Goal: Information Seeking & Learning: Check status

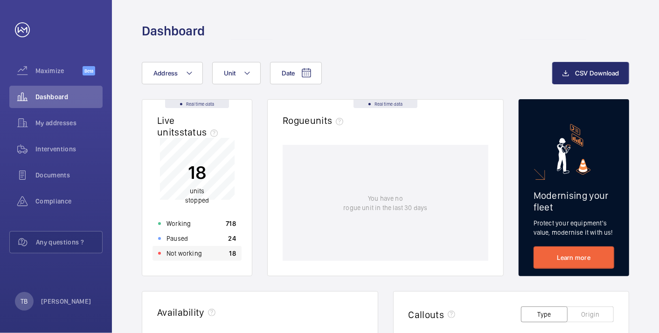
click at [207, 249] on div "Not working 18" at bounding box center [196, 253] width 89 height 15
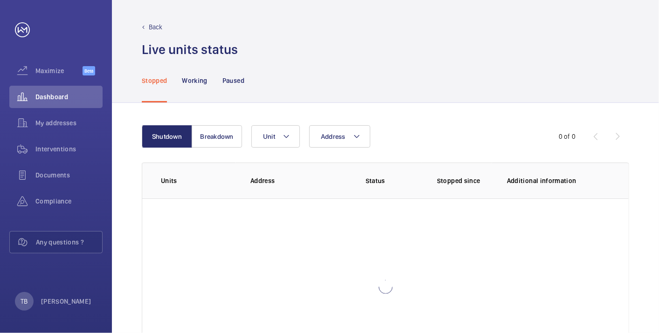
scroll to position [64, 0]
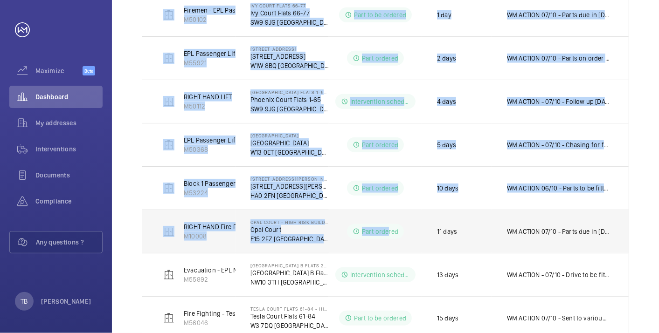
scroll to position [448, 0]
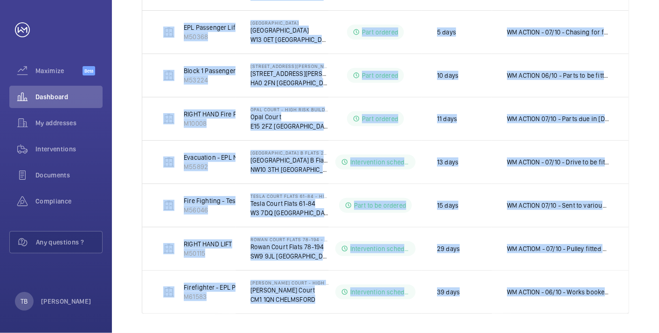
drag, startPoint x: 155, startPoint y: 108, endPoint x: 660, endPoint y: 323, distance: 549.4
click at [658, 323] on html "Your request has been sent. We will contact you soon. Maximize Beta Dashboard M…" at bounding box center [329, 166] width 659 height 333
copy table "Units Address Status Stopped since Additional information Right Hand Passenger …"
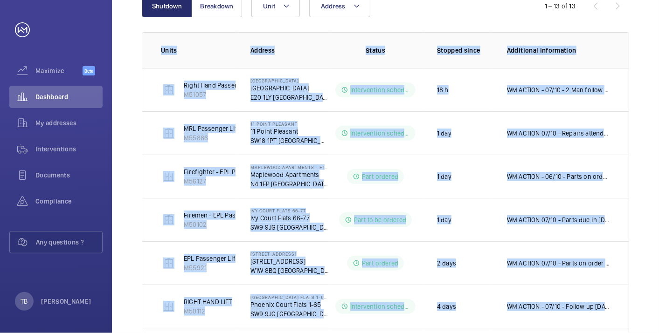
scroll to position [50, 0]
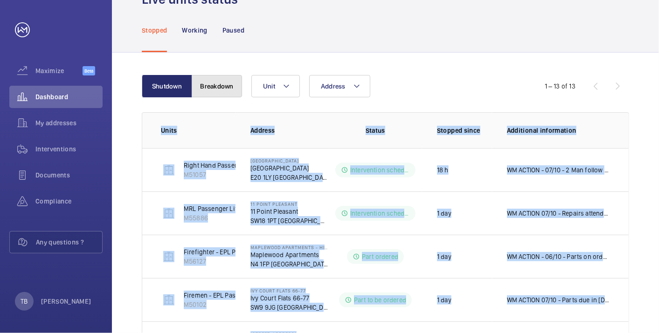
click at [228, 94] on button "Breakdown" at bounding box center [217, 86] width 50 height 22
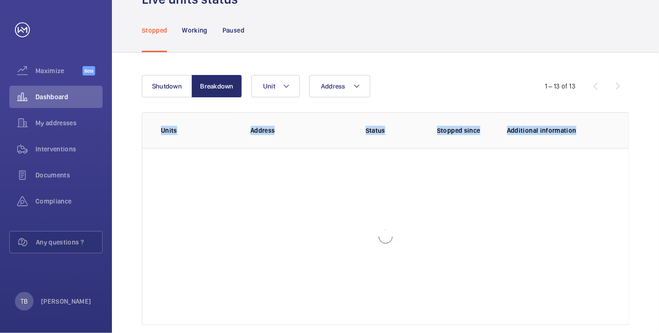
click at [399, 101] on wm-front-table "Shutdown Breakdown Address Unit 1 – 13 of 13 Units Address Status Stopped since…" at bounding box center [385, 200] width 487 height 250
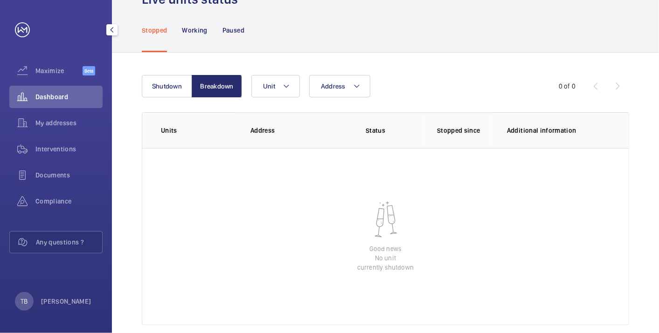
click at [49, 97] on span "Dashboard" at bounding box center [68, 96] width 67 height 9
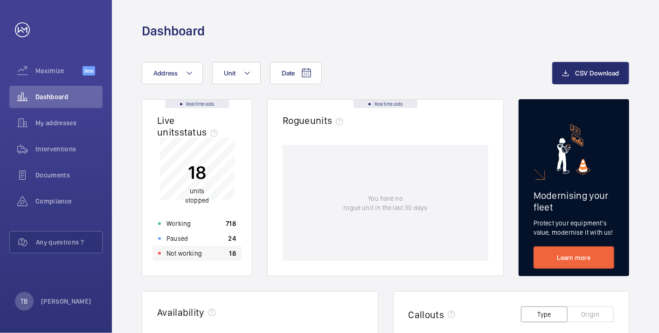
click at [209, 258] on div "Not working 18" at bounding box center [196, 253] width 89 height 15
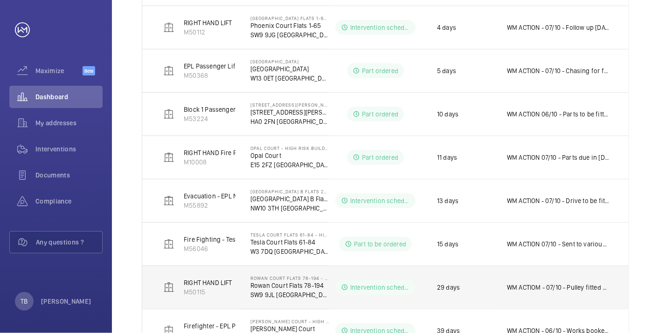
scroll to position [408, 0]
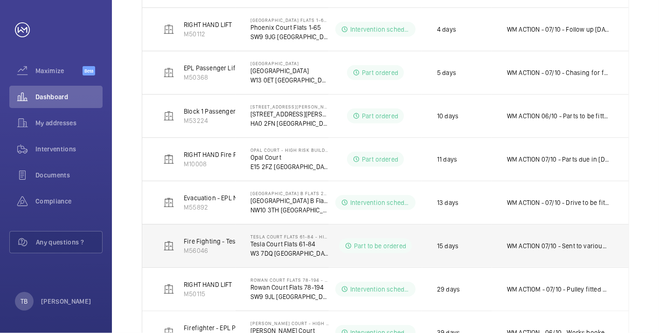
click at [555, 242] on p "WM ACTION 07/10 - Sent to various suppliers for best eta chasing [DATE] - Chasi…" at bounding box center [558, 245] width 103 height 9
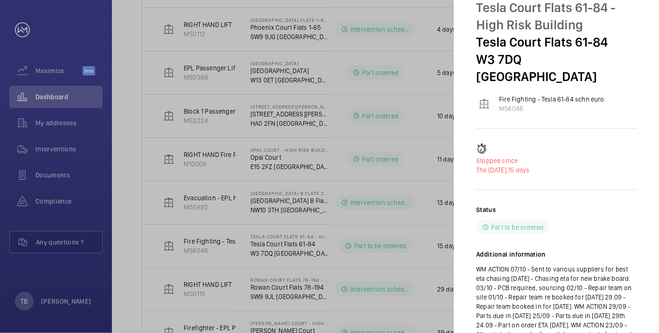
scroll to position [0, 0]
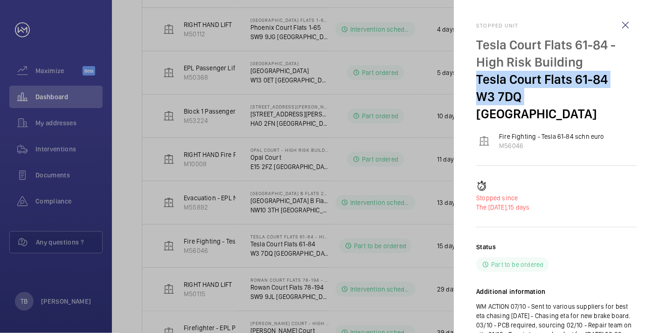
drag, startPoint x: 477, startPoint y: 73, endPoint x: 519, endPoint y: 100, distance: 49.5
click at [519, 100] on div "Tesla Court Flats [STREET_ADDRESS]" at bounding box center [556, 79] width 160 height 86
copy div "[STREET_ADDRESS]"
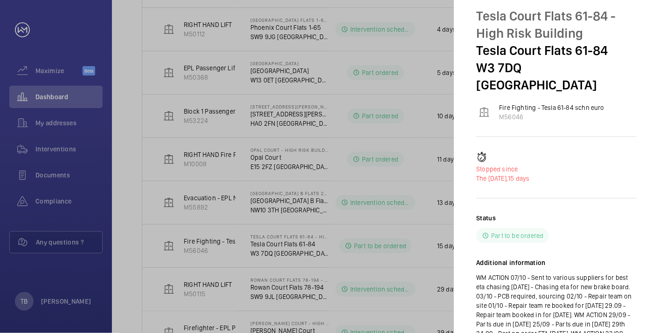
scroll to position [29, 0]
click at [422, 144] on div at bounding box center [329, 166] width 659 height 333
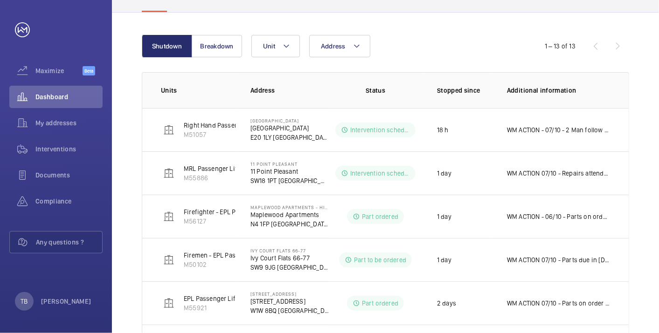
scroll to position [62, 0]
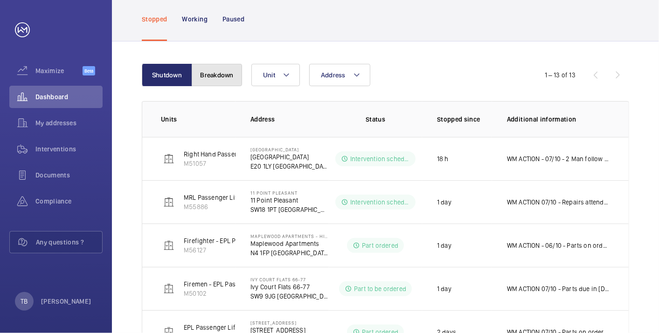
click at [231, 67] on button "Breakdown" at bounding box center [217, 75] width 50 height 22
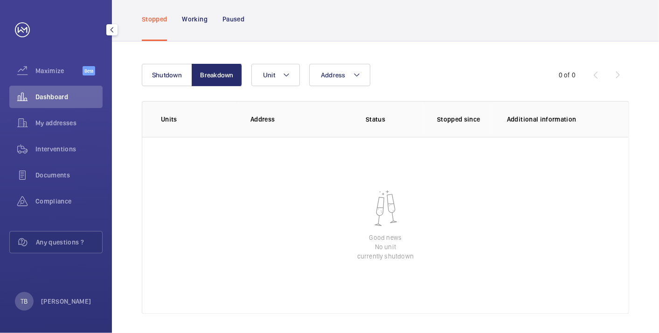
click at [51, 94] on span "Dashboard" at bounding box center [68, 96] width 67 height 9
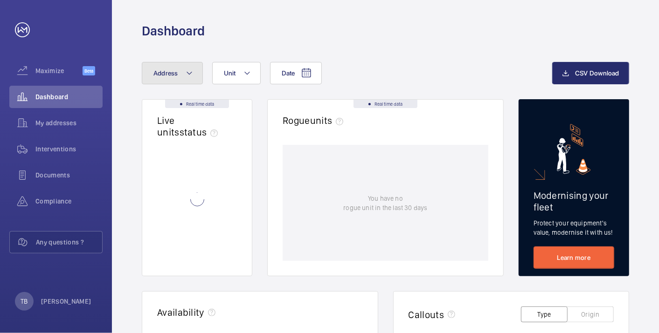
click at [185, 73] on mat-icon at bounding box center [188, 73] width 7 height 11
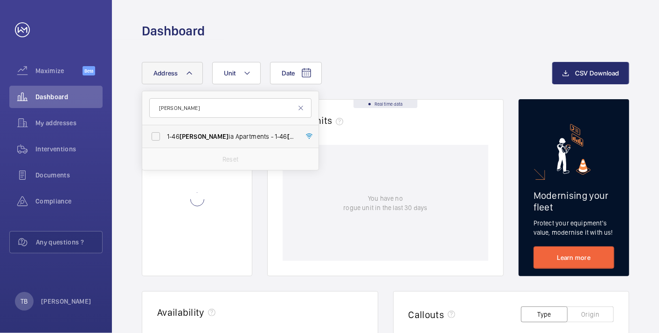
type input "[PERSON_NAME]"
click at [196, 136] on span "1-46 [PERSON_NAME] ia Apartments - 1-46 [PERSON_NAME] [GEOGRAPHIC_DATA]" at bounding box center [231, 136] width 128 height 9
click at [165, 136] on input "1-46 [PERSON_NAME] ia Apartments - 1-46 [PERSON_NAME] [GEOGRAPHIC_DATA]" at bounding box center [155, 136] width 19 height 19
checkbox input "true"
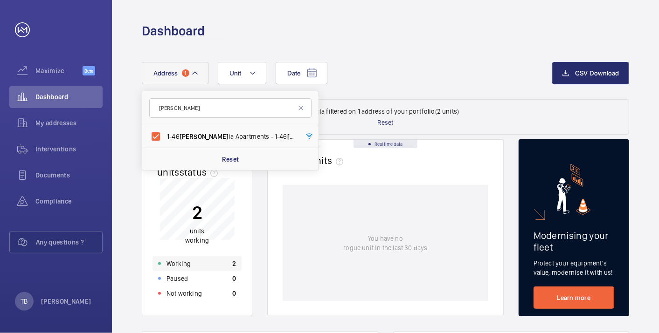
click at [212, 263] on div "Working 2" at bounding box center [196, 263] width 89 height 15
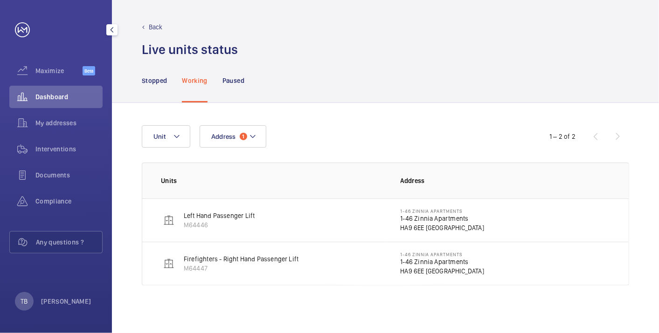
click at [65, 95] on span "Dashboard" at bounding box center [68, 96] width 67 height 9
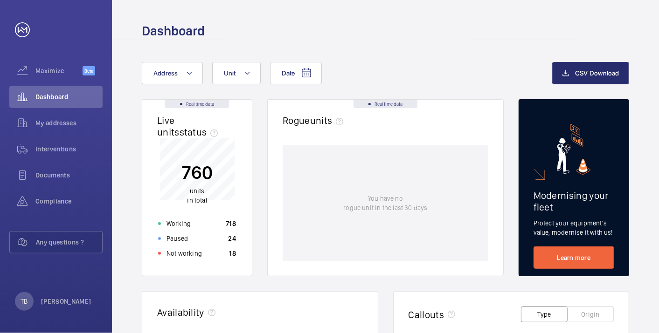
click at [439, 64] on div "Date Address Unit" at bounding box center [347, 73] width 410 height 22
